Goal: Information Seeking & Learning: Compare options

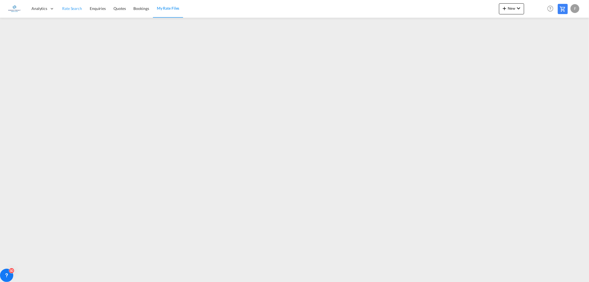
click at [70, 8] on span "Rate Search" at bounding box center [72, 8] width 20 height 5
